Goal: Task Accomplishment & Management: Use online tool/utility

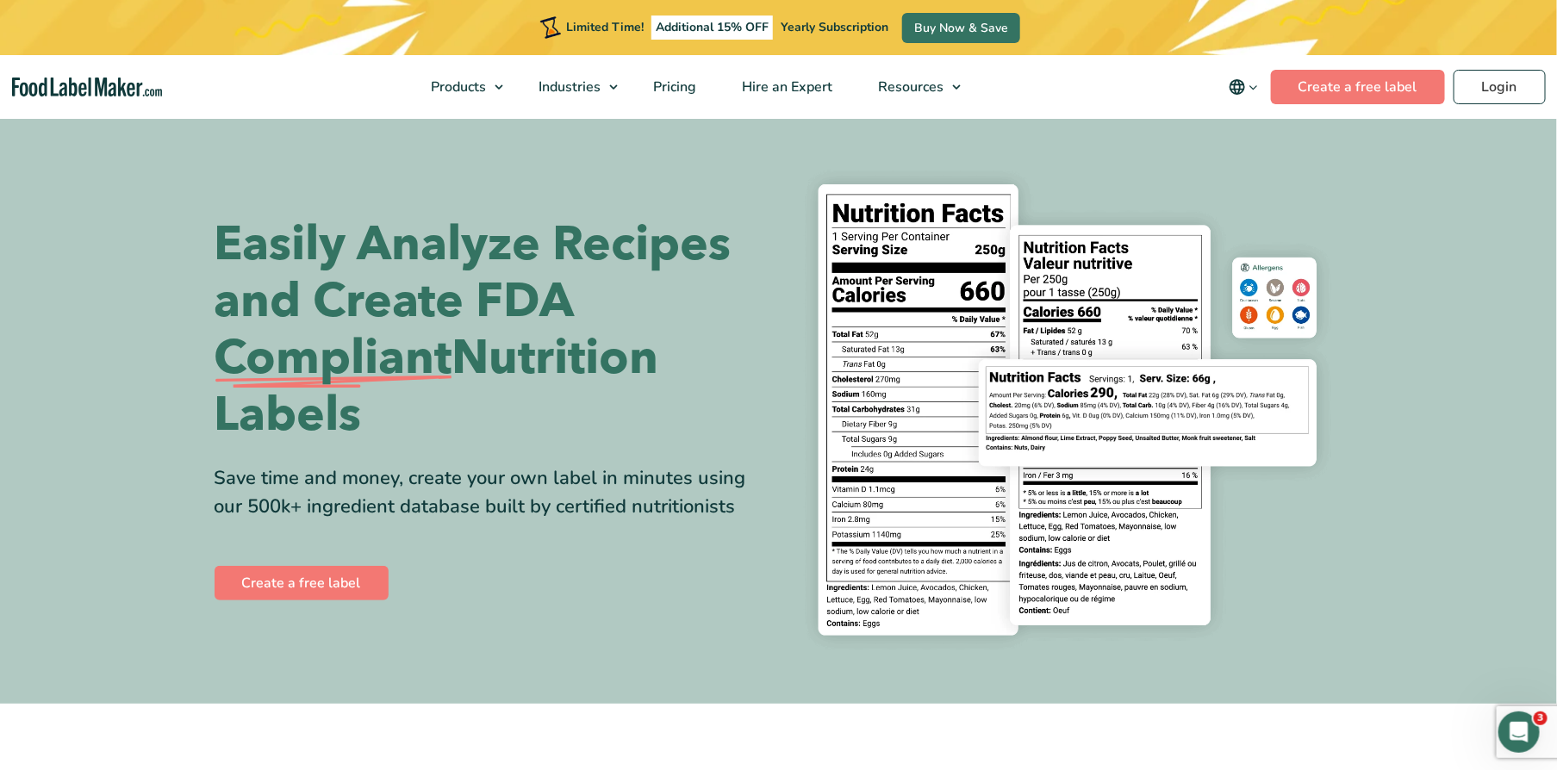
click at [557, 287] on h1 "Easily Analyze Recipes and Create FDA Compliant Nutrition Labels" at bounding box center [490, 329] width 551 height 227
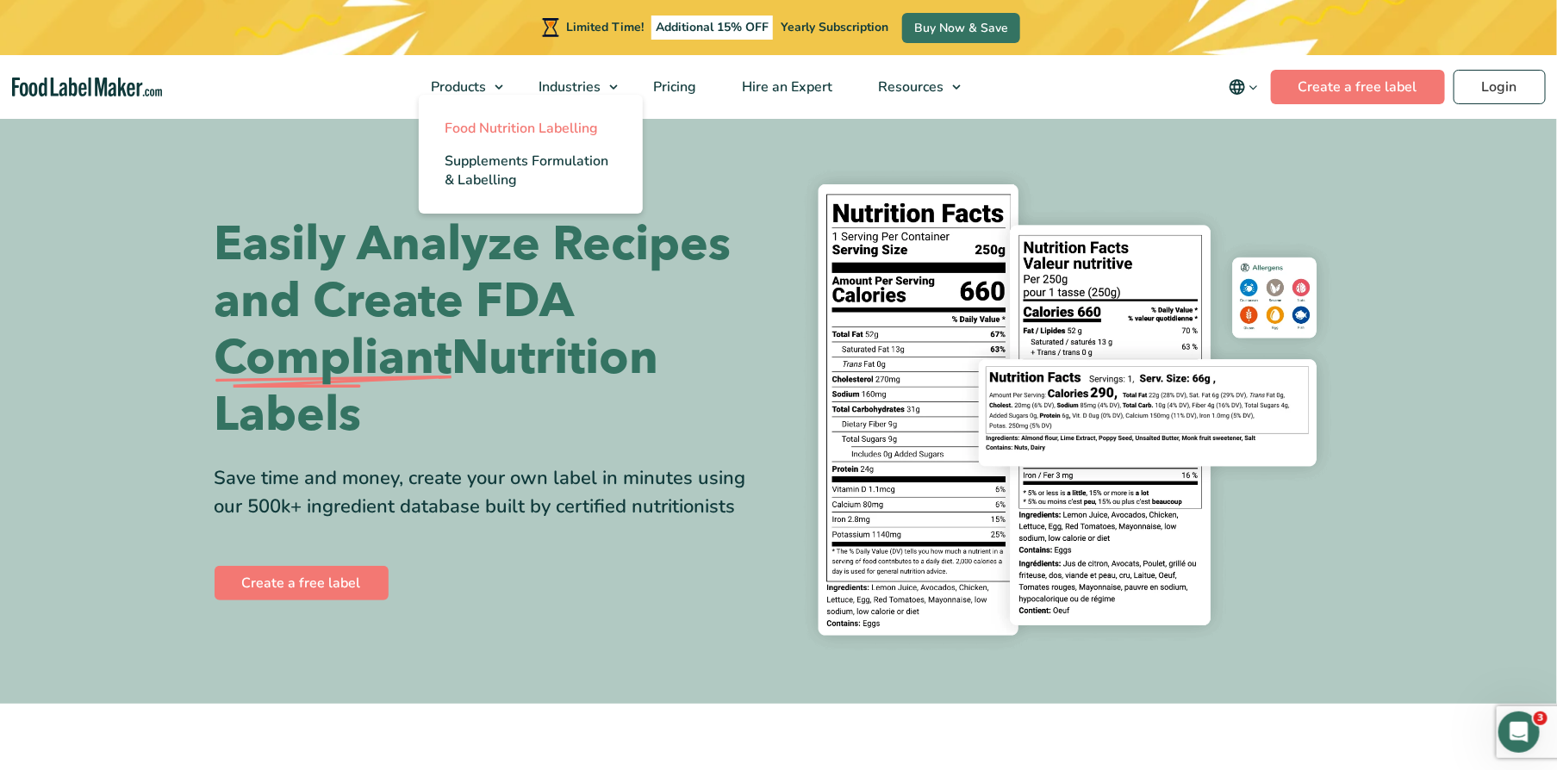
click at [484, 132] on span "Food Nutrition Labelling" at bounding box center [521, 128] width 153 height 19
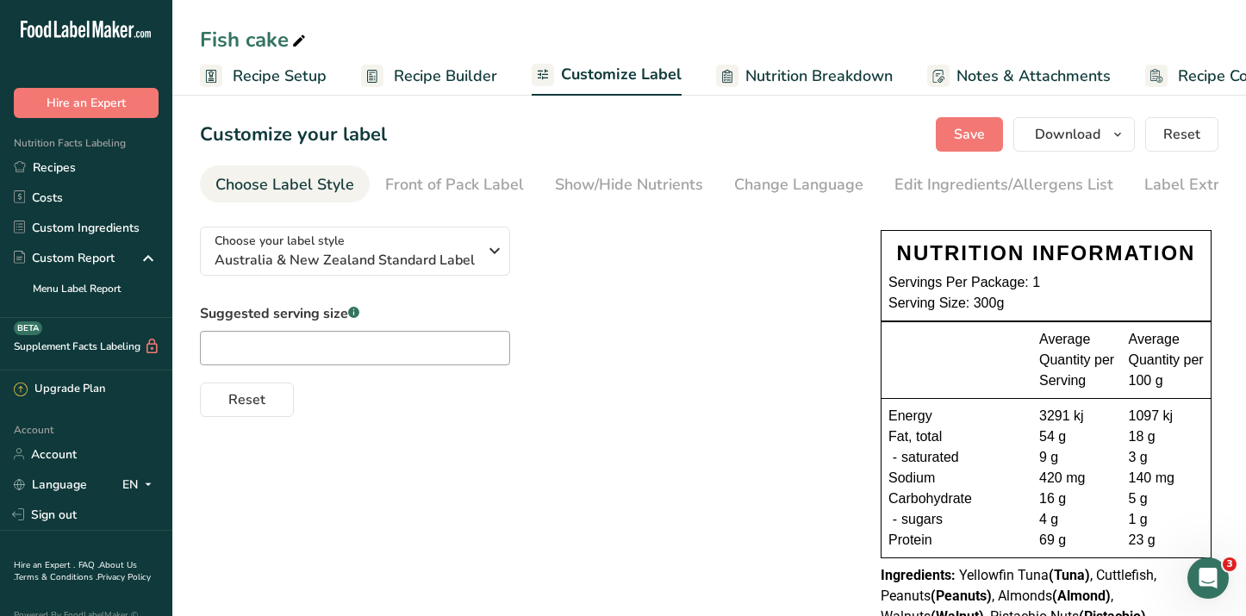
scroll to position [0, 44]
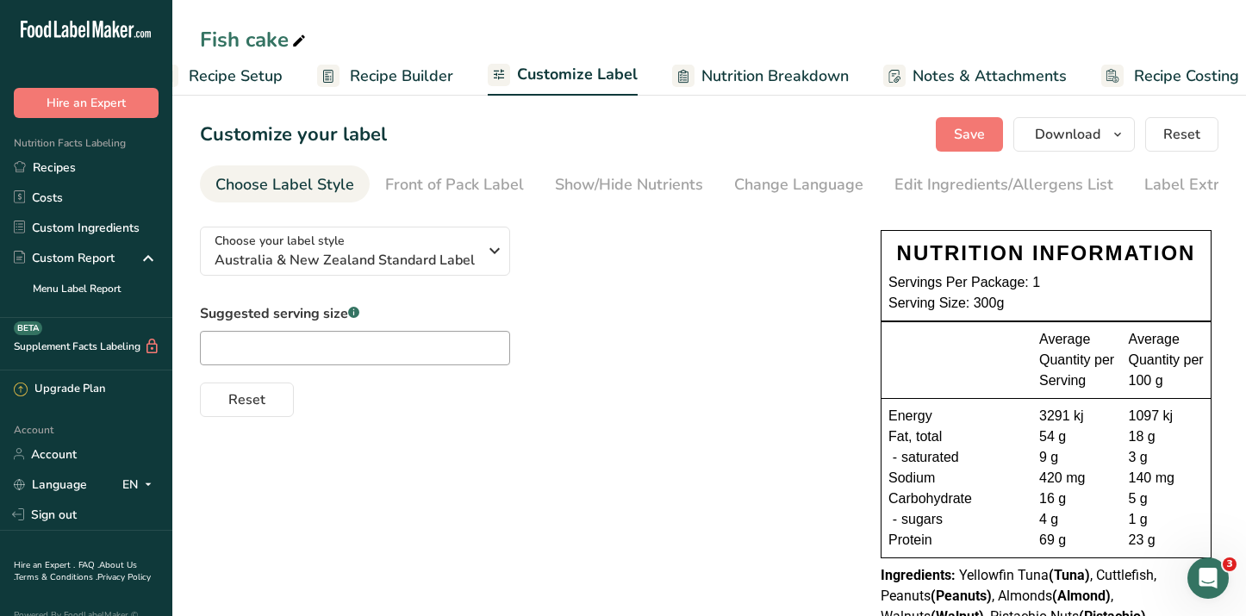
click at [540, 460] on div "Choose your label style Australia & New Zealand Standard Label USA (FDA) Standa…" at bounding box center [709, 460] width 1018 height 494
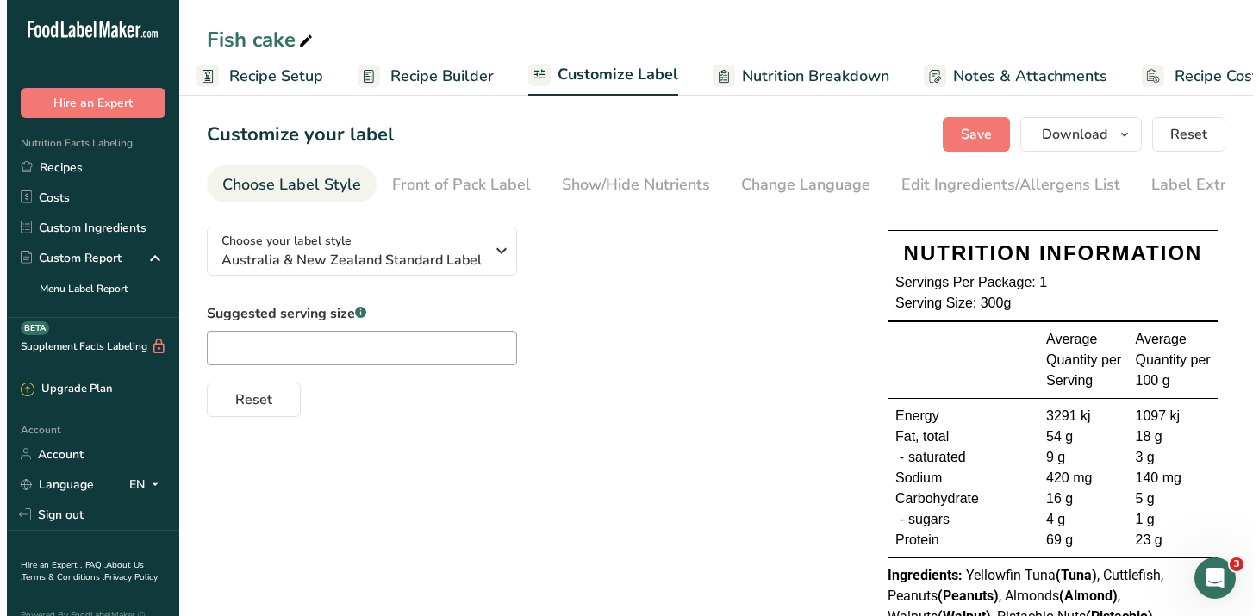
scroll to position [0, 0]
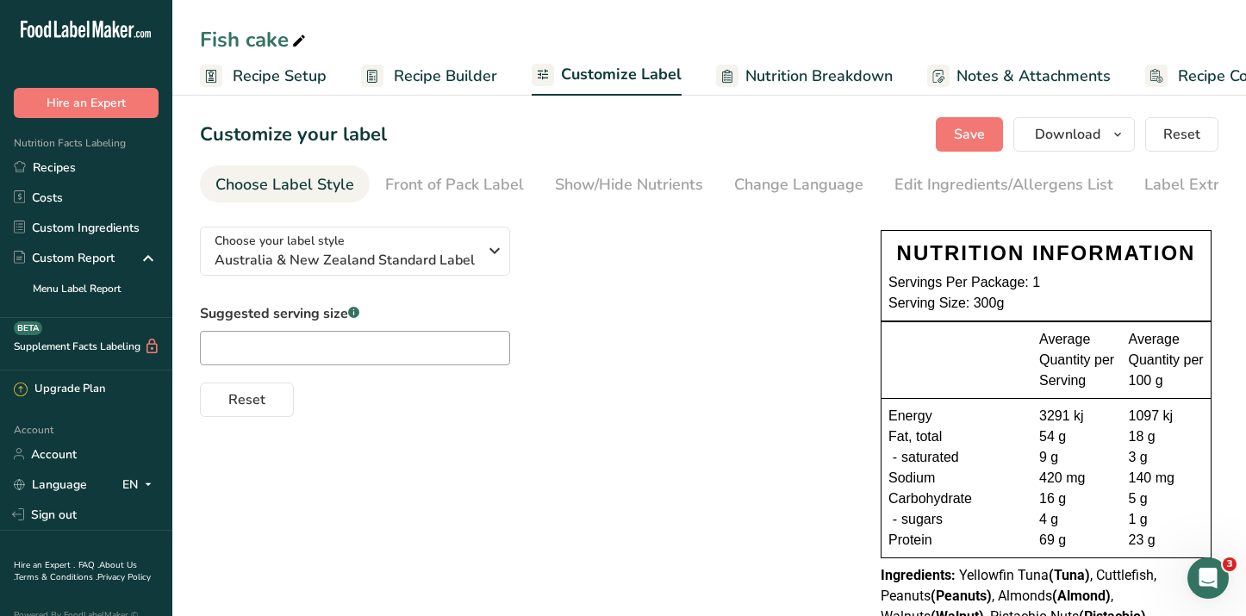
click at [290, 76] on span "Recipe Setup" at bounding box center [280, 76] width 94 height 23
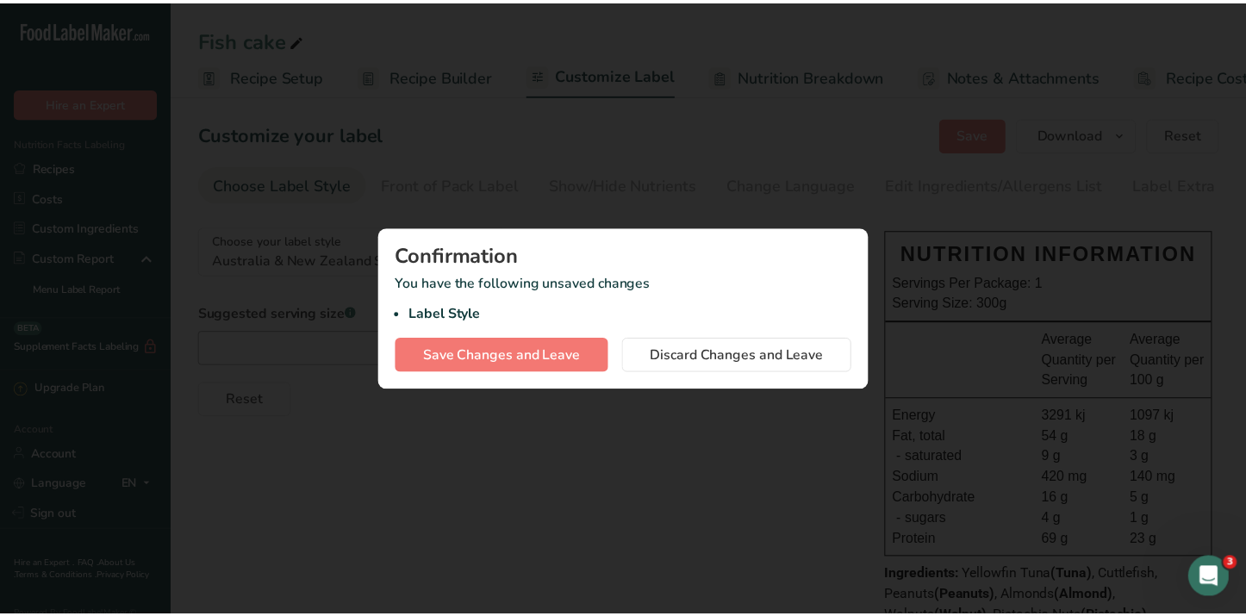
scroll to position [0, 6]
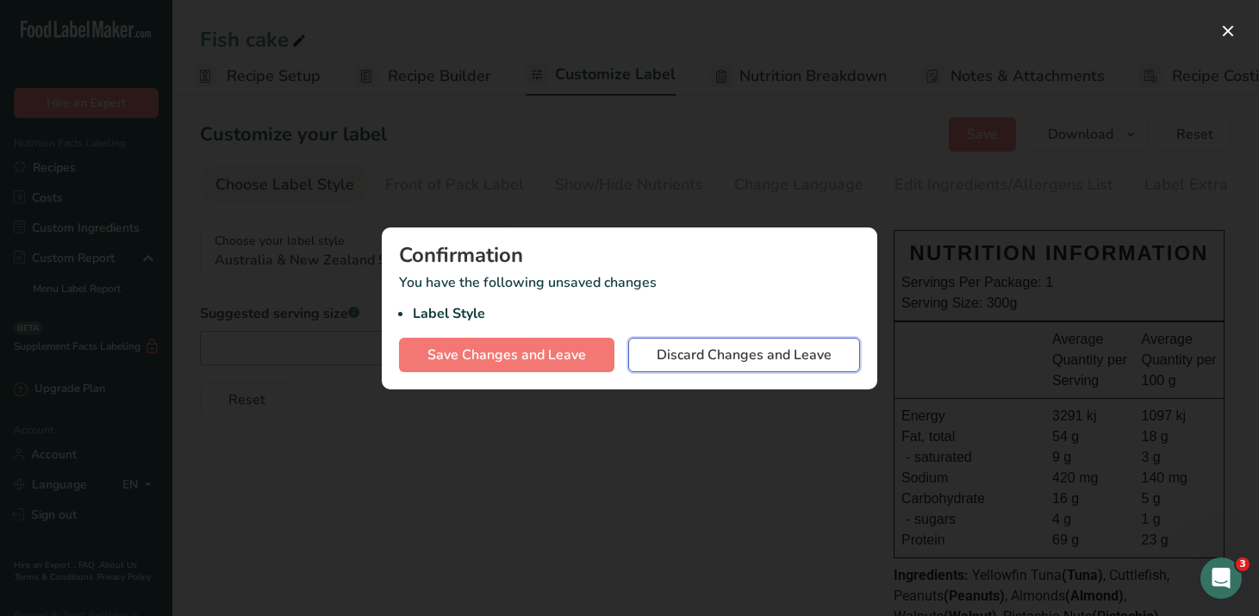
click at [676, 364] on span "Discard Changes and Leave" at bounding box center [743, 355] width 175 height 21
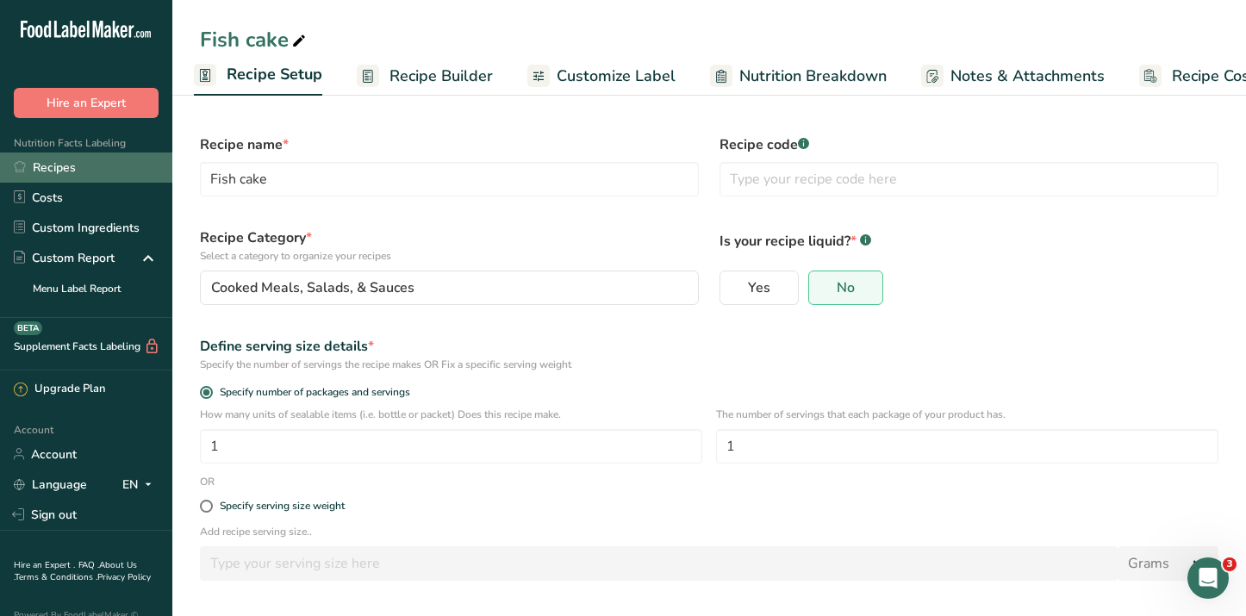
click at [65, 171] on link "Recipes" at bounding box center [86, 167] width 172 height 30
